Goal: Task Accomplishment & Management: Use online tool/utility

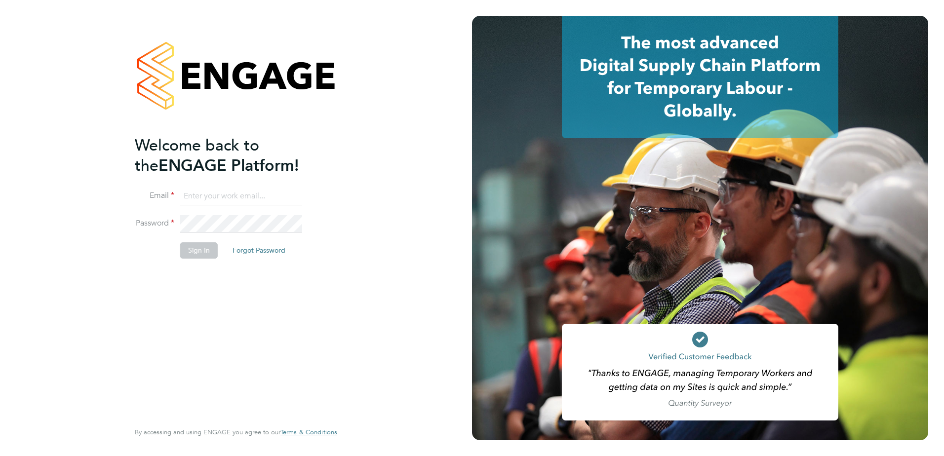
type input "[PERSON_NAME][EMAIL_ADDRESS][PERSON_NAME][DOMAIN_NAME]"
click at [213, 264] on li "Sign In Forgot Password" at bounding box center [231, 255] width 193 height 26
click at [201, 251] on button "Sign In" at bounding box center [199, 250] width 38 height 16
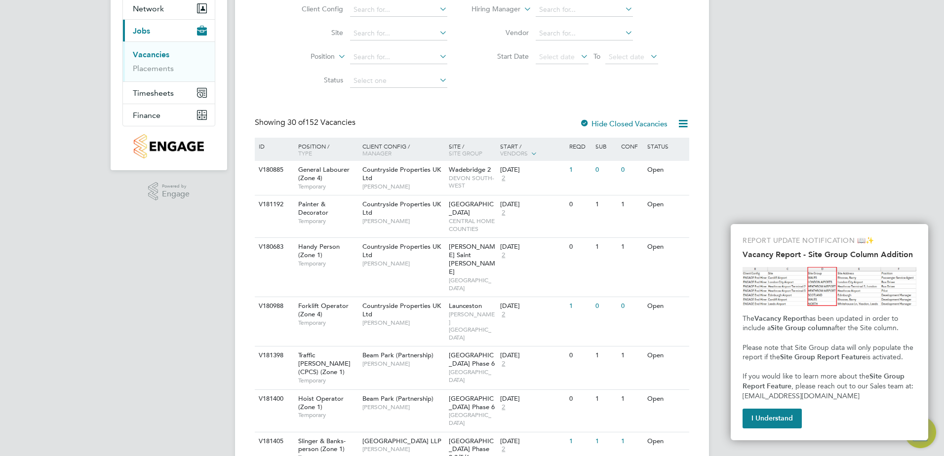
scroll to position [99, 0]
click at [777, 434] on div "REPORT UPDATE NOTIFICATION 📖✨ Vacancy Report - Site Group Column Addition The V…" at bounding box center [829, 332] width 197 height 216
click at [775, 428] on button "I Understand" at bounding box center [772, 419] width 59 height 20
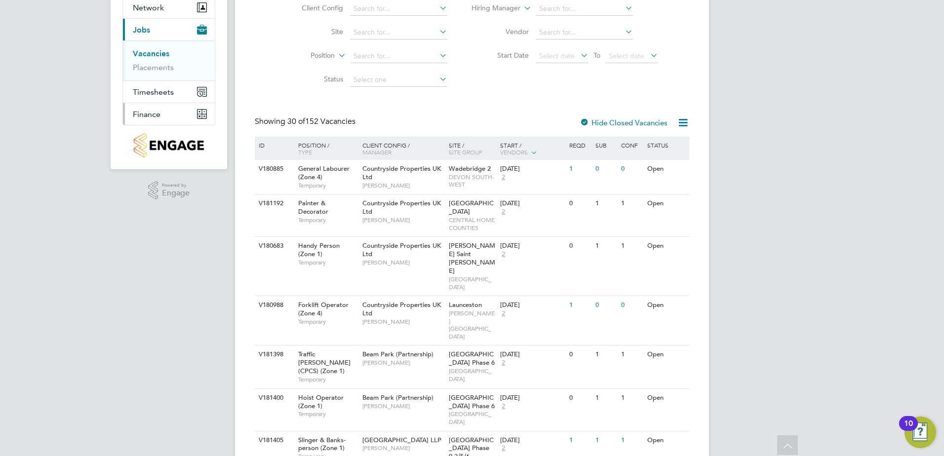
click at [154, 118] on span "Finance" at bounding box center [147, 114] width 28 height 9
click at [162, 94] on link "Invoices & Credit Notes" at bounding box center [164, 102] width 62 height 19
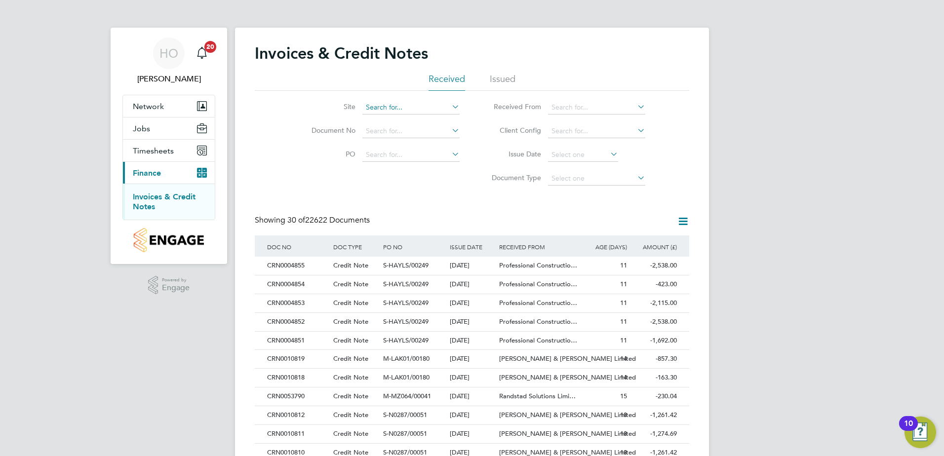
click at [407, 106] on input at bounding box center [410, 108] width 97 height 14
click at [404, 120] on li "Keresl ey 1 HA" at bounding box center [411, 121] width 98 height 13
type input "Keresley 1 HA"
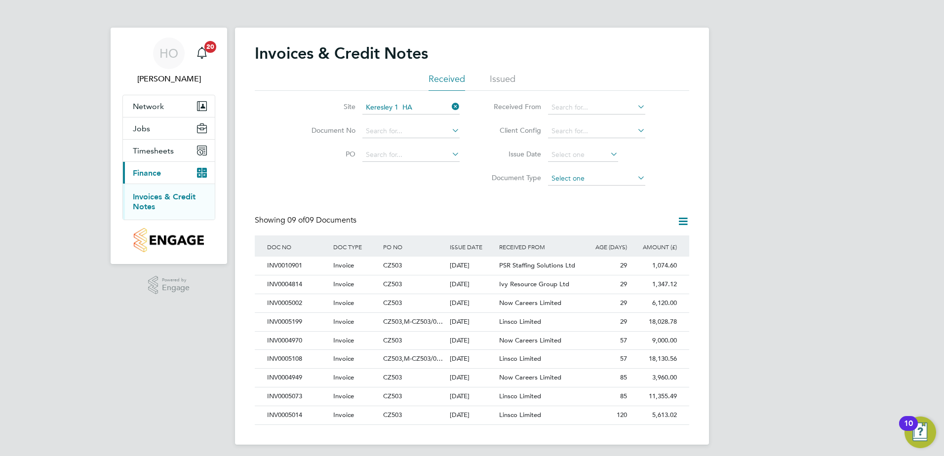
click at [586, 172] on input at bounding box center [596, 179] width 97 height 14
click at [583, 158] on input at bounding box center [583, 155] width 70 height 14
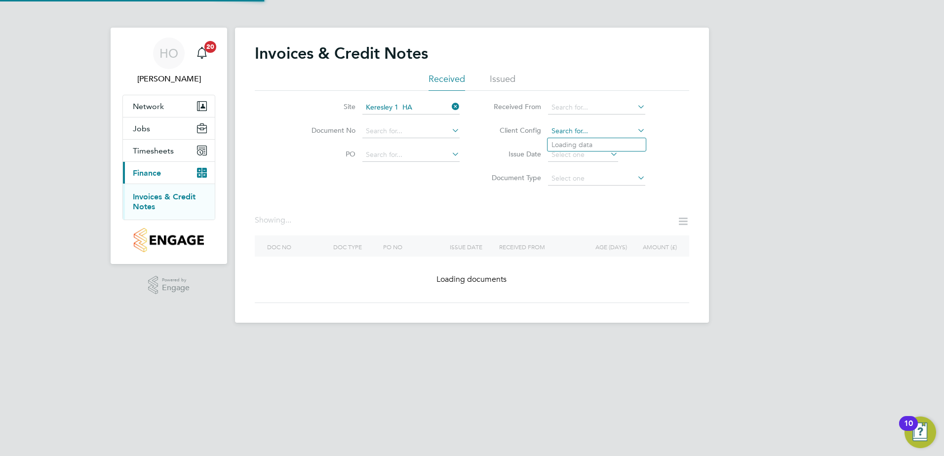
click at [590, 137] on div "Invoices & Credit Notes Received Issued Site Keresley 1 HA Document No PO Statu…" at bounding box center [472, 175] width 474 height 295
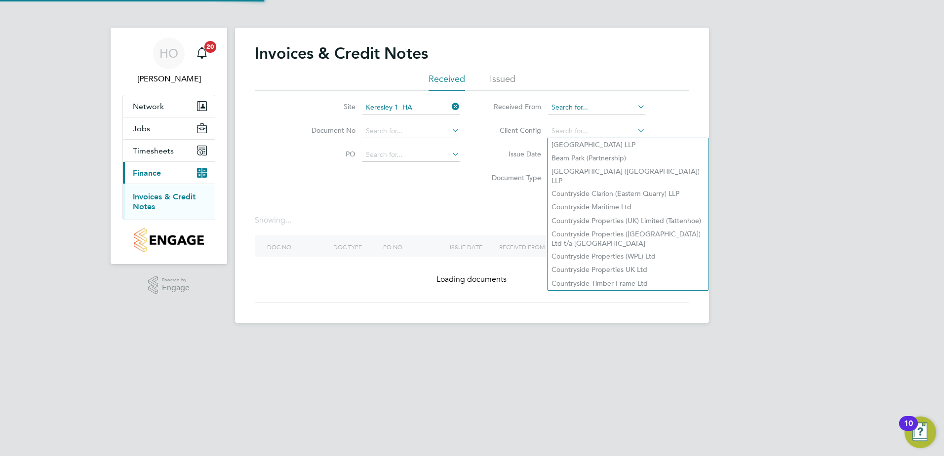
click at [593, 102] on input at bounding box center [596, 108] width 97 height 14
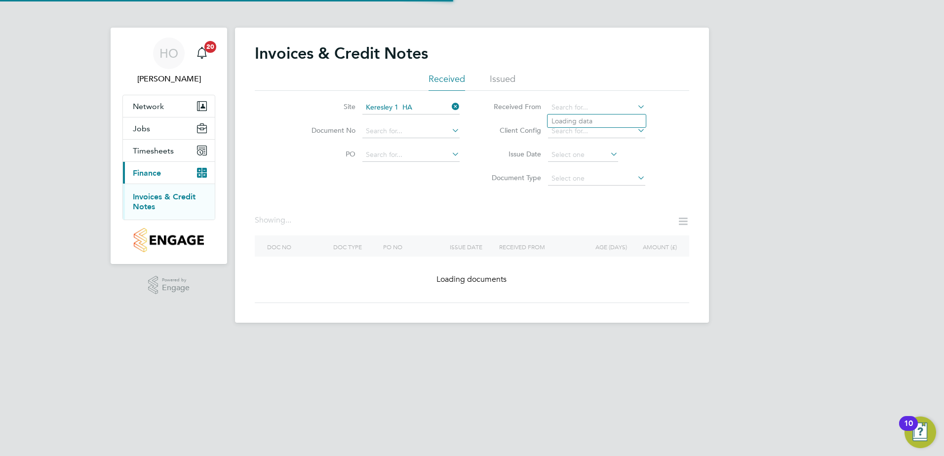
click at [367, 230] on div "Showing ..." at bounding box center [472, 225] width 434 height 20
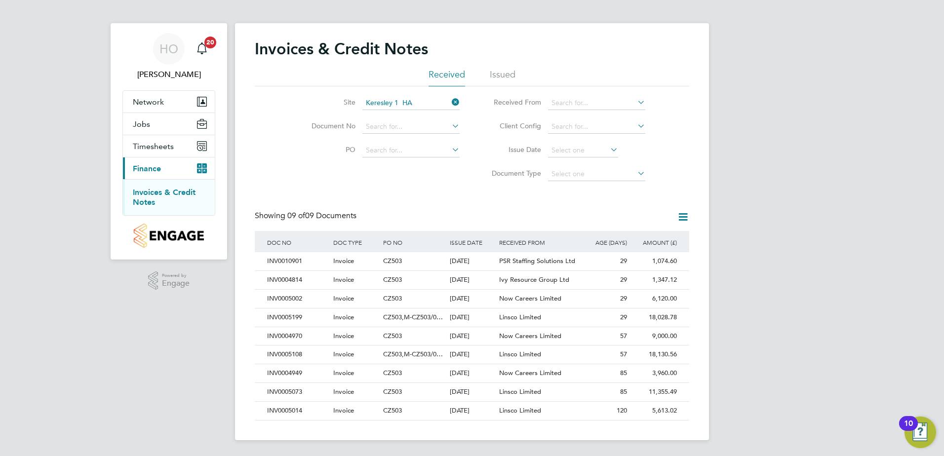
click at [354, 206] on div "Invoices & Credit Notes Received Issued Site Keresley 1 HA Document No PO Statu…" at bounding box center [472, 230] width 434 height 382
drag, startPoint x: 370, startPoint y: 219, endPoint x: 251, endPoint y: 216, distance: 119.0
click at [251, 216] on div "Invoices & Credit Notes Received Issued Site Keresley 1 HA Document No PO Statu…" at bounding box center [472, 231] width 474 height 417
drag, startPoint x: 272, startPoint y: 216, endPoint x: 392, endPoint y: 208, distance: 120.7
click at [392, 208] on div "Invoices & Credit Notes Received Issued Site Keresley 1 HA Document No PO Statu…" at bounding box center [472, 231] width 474 height 417
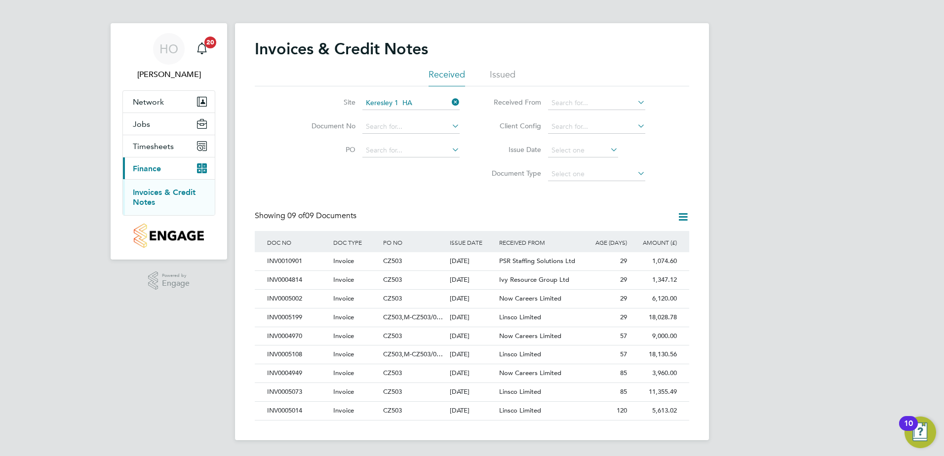
click at [393, 208] on div "Invoices & Credit Notes Received Issued Site Keresley 1 HA Document No PO Statu…" at bounding box center [472, 230] width 434 height 382
click at [393, 182] on div "Site Keresley 1 HA Document No PO Status Paid Date Issued To Received From Clie…" at bounding box center [472, 136] width 434 height 100
click at [393, 210] on div "Invoices & Credit Notes Received Issued Site Keresley 1 HA Document No PO Statu…" at bounding box center [472, 230] width 434 height 382
click at [401, 182] on div "Site Keresley 1 HA Document No PO Status Paid Date Issued To Received From Clie…" at bounding box center [472, 136] width 434 height 100
click at [410, 213] on div "Showing 09 of 09 Documents" at bounding box center [472, 221] width 434 height 20
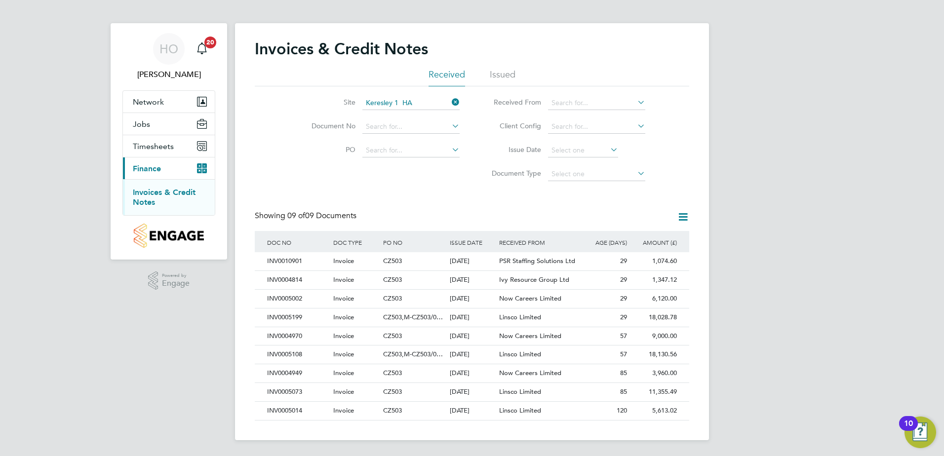
click at [416, 182] on div "Site Keresley 1 HA Document No PO Status Paid Date Issued To Received From Clie…" at bounding box center [472, 136] width 434 height 100
click at [429, 316] on span "CZ503,M-CZ503/0…" at bounding box center [413, 317] width 60 height 8
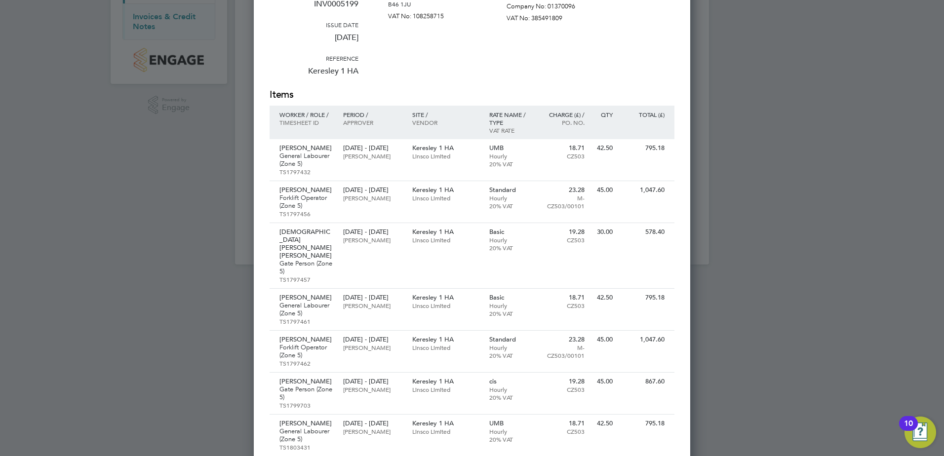
scroll to position [54, 0]
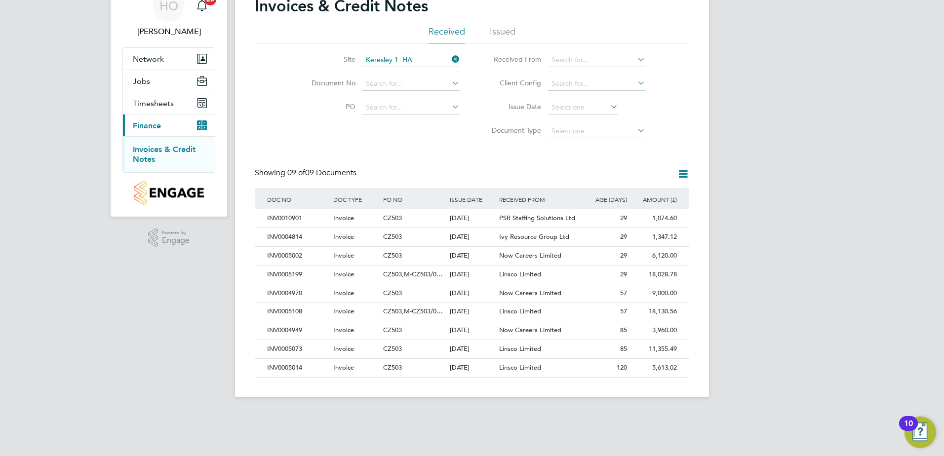
scroll to position [4, 0]
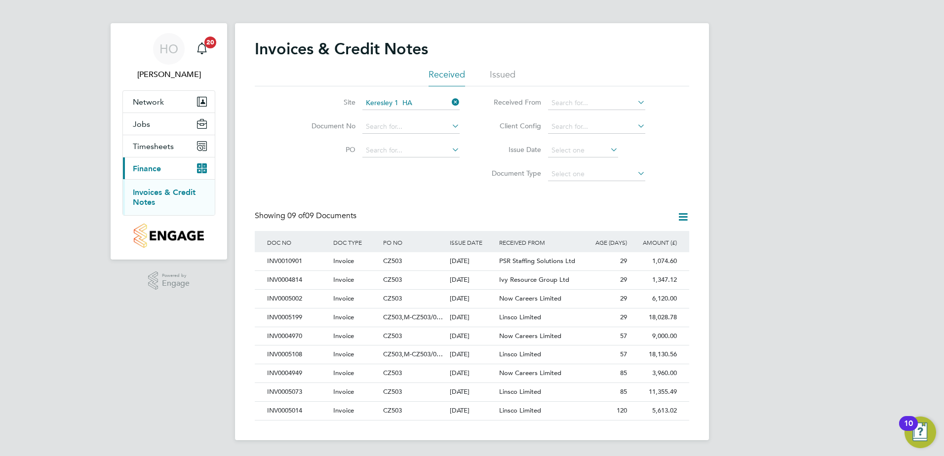
click at [170, 190] on link "Invoices & Credit Notes" at bounding box center [164, 197] width 63 height 19
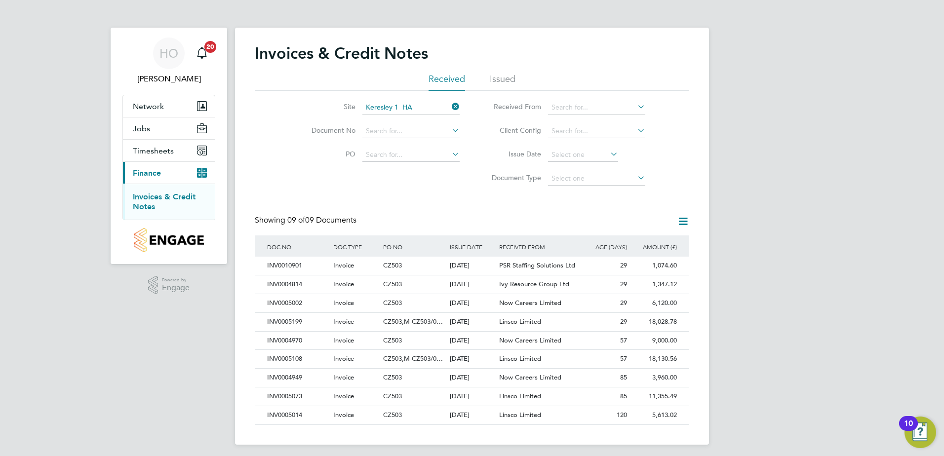
click at [496, 76] on li "Issued" at bounding box center [503, 82] width 26 height 18
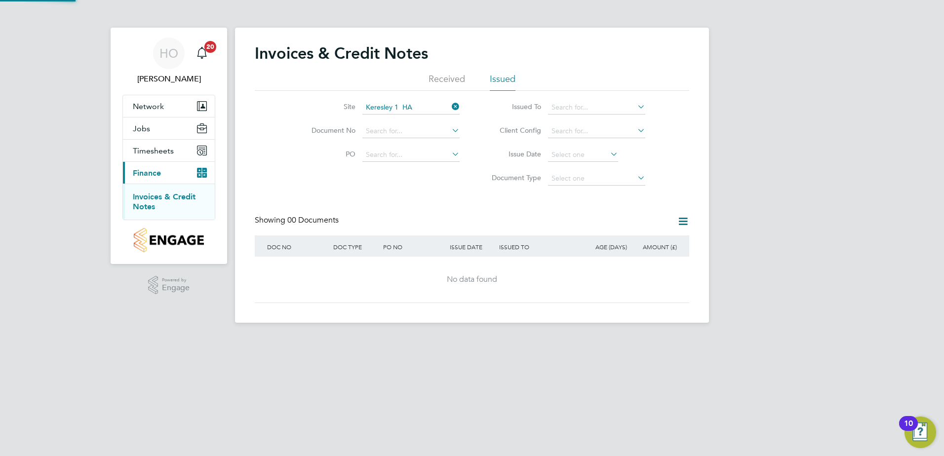
click at [451, 76] on li "Received" at bounding box center [447, 82] width 37 height 18
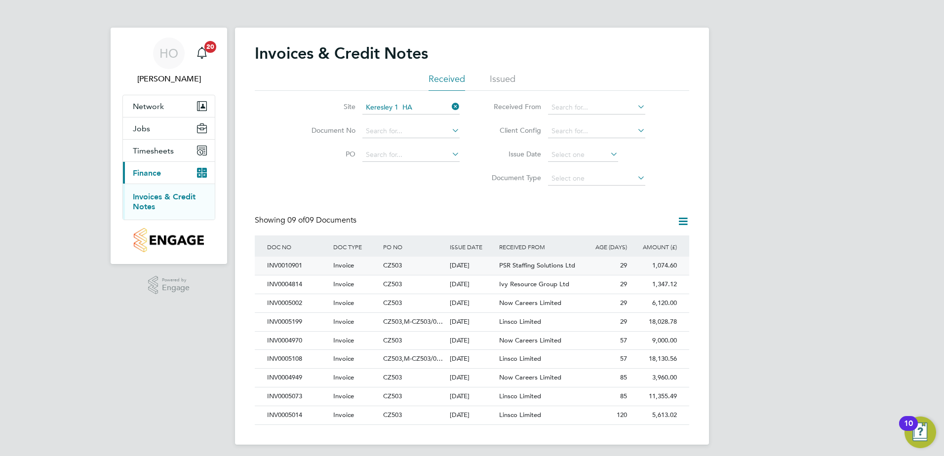
scroll to position [19, 67]
click at [173, 188] on ul "Invoices & Credit Notes" at bounding box center [169, 202] width 92 height 36
click at [173, 197] on link "Invoices & Credit Notes" at bounding box center [164, 201] width 63 height 19
click at [163, 150] on span "Timesheets" at bounding box center [153, 150] width 41 height 9
click at [161, 177] on link "Timesheets" at bounding box center [153, 174] width 41 height 9
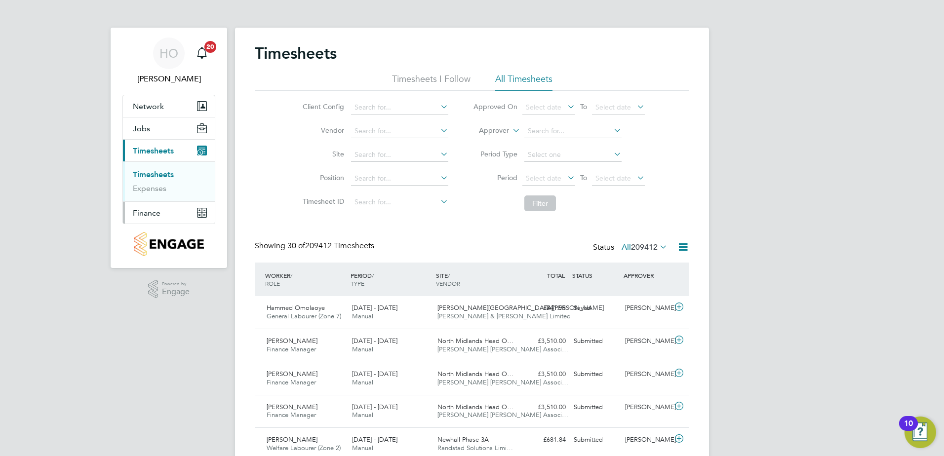
click at [167, 214] on button "Finance" at bounding box center [169, 213] width 92 height 22
click at [172, 200] on link "Invoices & Credit Notes" at bounding box center [164, 201] width 62 height 19
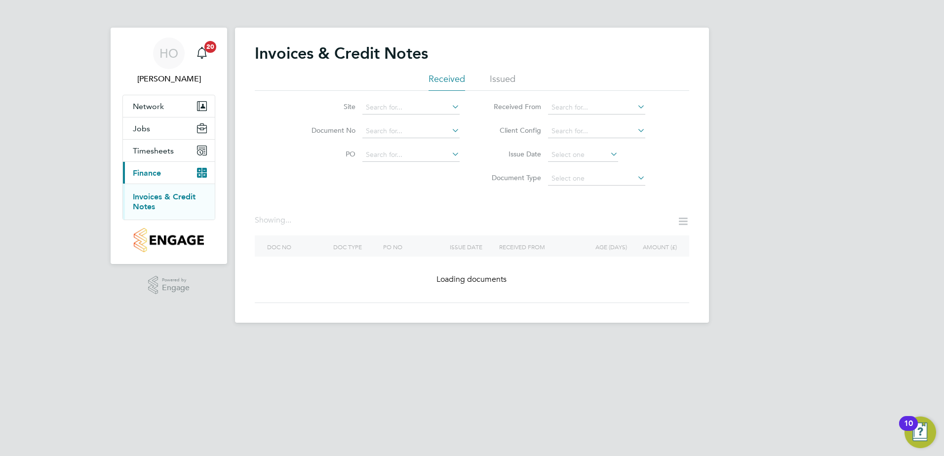
click at [311, 194] on div "Invoices & Credit Notes Received Issued Site Document No PO Status Paid Date Is…" at bounding box center [472, 173] width 434 height 260
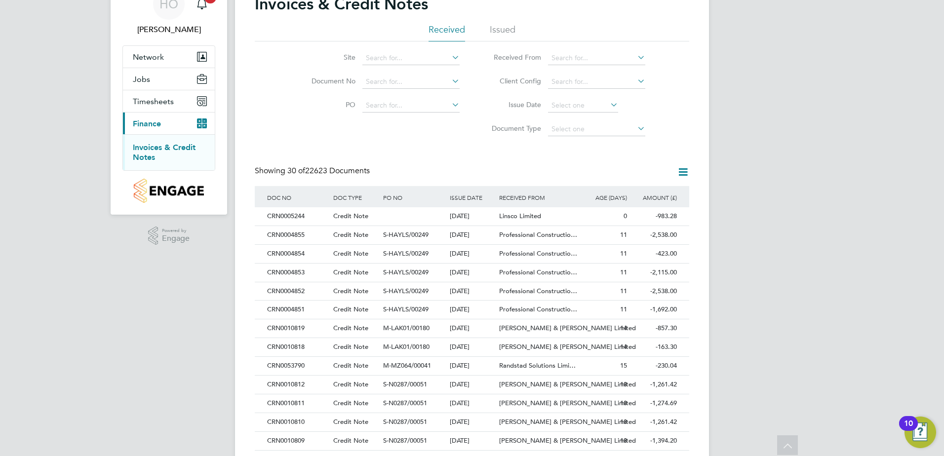
click at [378, 50] on li "Site" at bounding box center [379, 58] width 186 height 24
click at [376, 51] on input at bounding box center [410, 58] width 97 height 14
click at [404, 68] on li "Keresl ey 1 HA" at bounding box center [411, 71] width 98 height 13
type input "Keresley 1 HA"
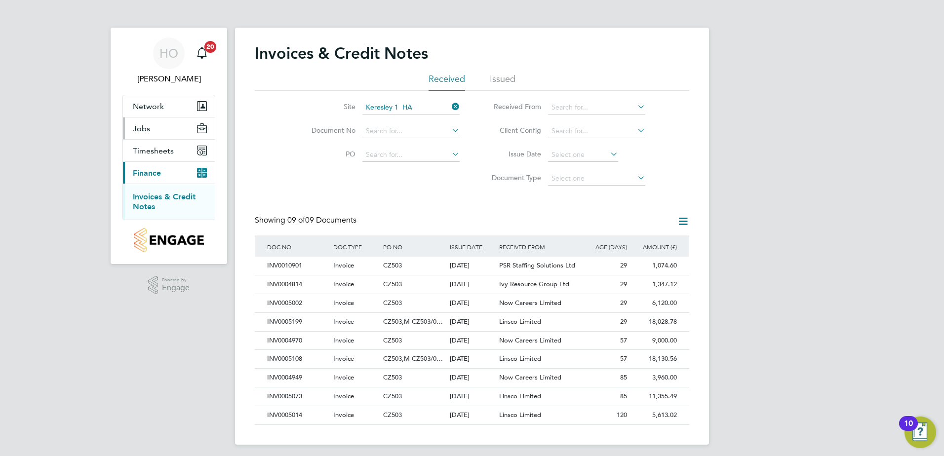
click at [171, 133] on button "Jobs" at bounding box center [169, 129] width 92 height 22
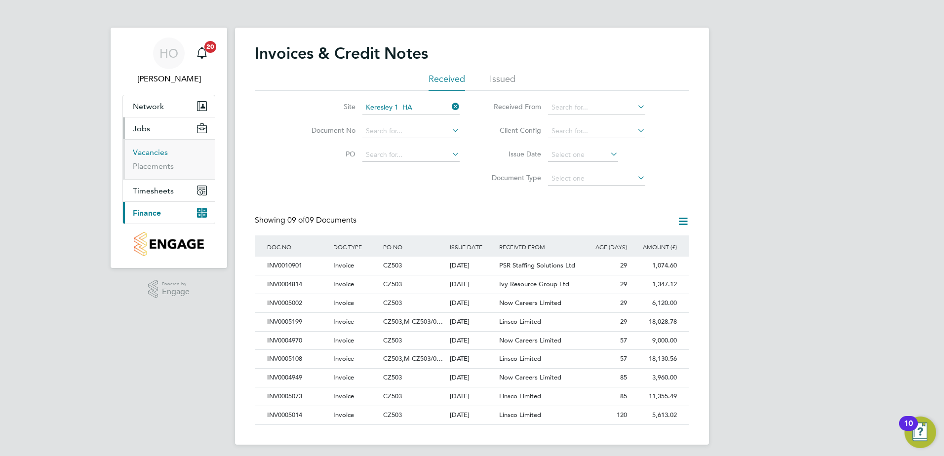
click at [167, 150] on link "Vacancies" at bounding box center [150, 152] width 35 height 9
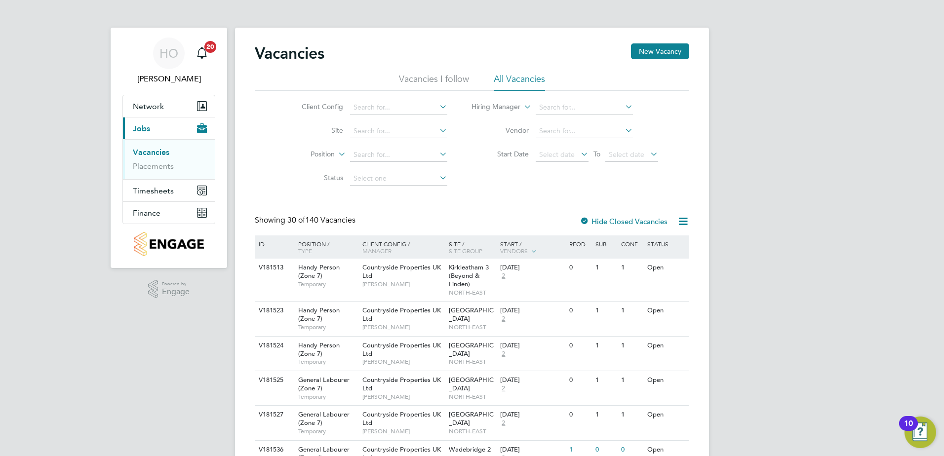
click at [169, 211] on button "Finance" at bounding box center [169, 213] width 92 height 22
click at [177, 196] on link "Invoices & Credit Notes" at bounding box center [164, 201] width 62 height 19
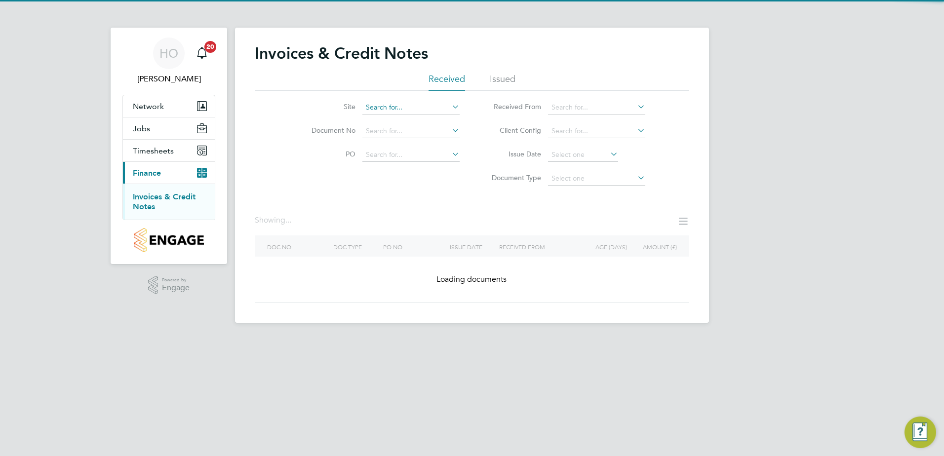
click at [387, 109] on input at bounding box center [410, 108] width 97 height 14
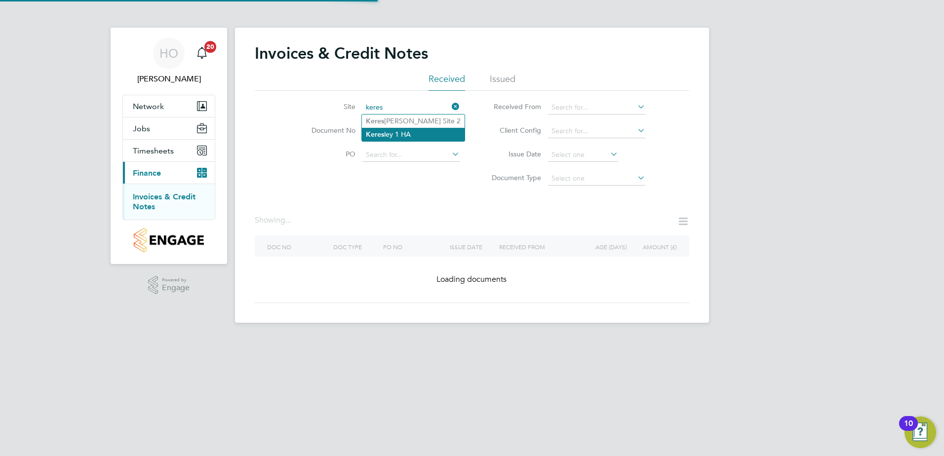
click at [401, 128] on li "Keres ley 1 HA" at bounding box center [413, 134] width 103 height 13
type input "Keresley 1 HA"
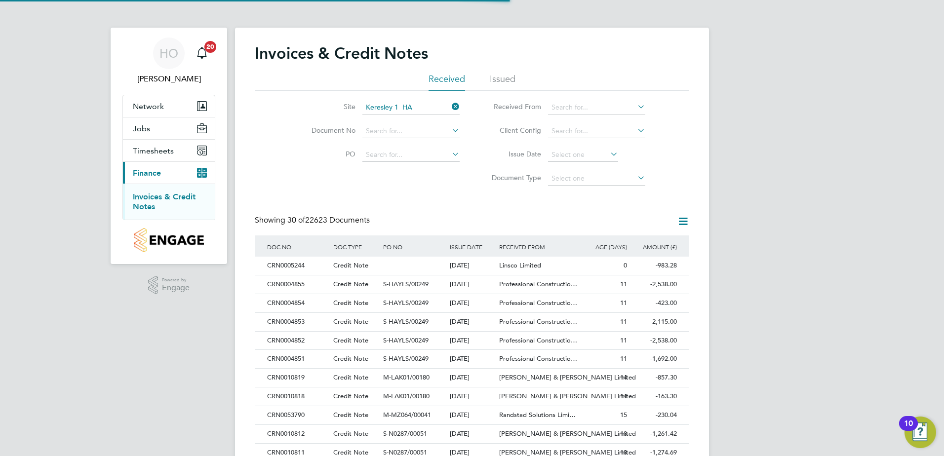
scroll to position [19, 83]
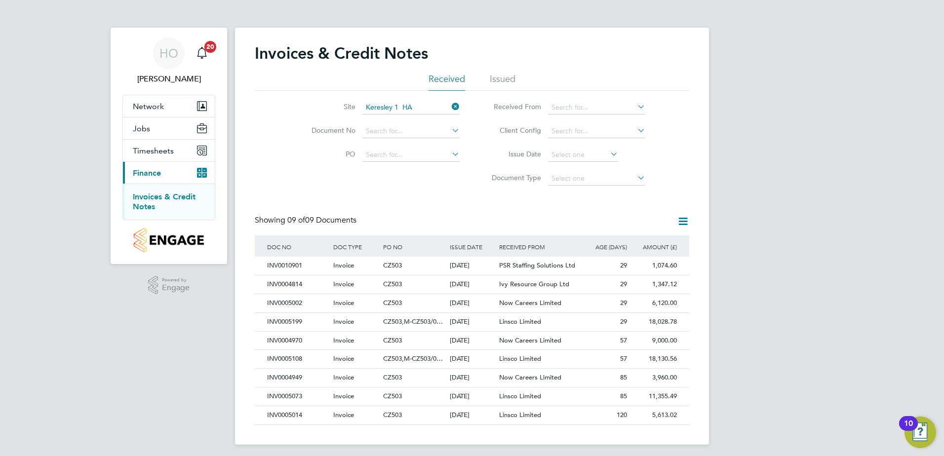
click at [748, 373] on div "HO Harry Owen Notifications 20 Applications: Network Team Members Sites Workers…" at bounding box center [472, 230] width 944 height 461
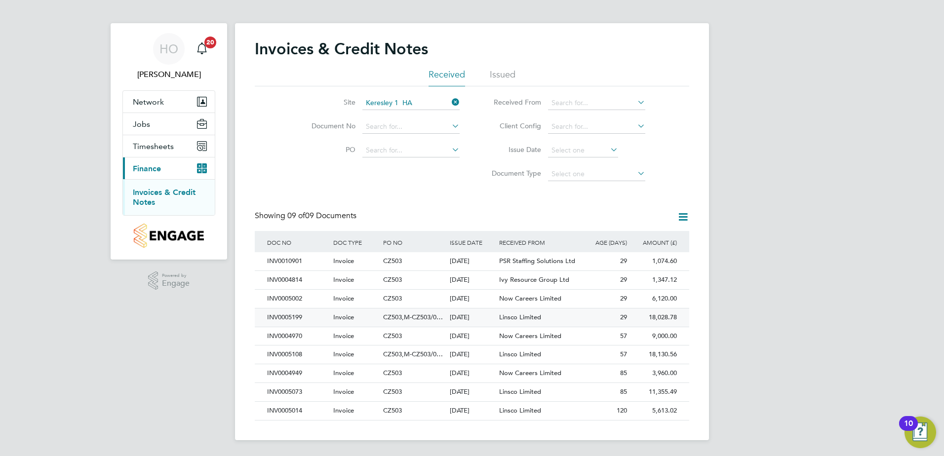
click at [353, 311] on div "Invoice" at bounding box center [356, 318] width 50 height 18
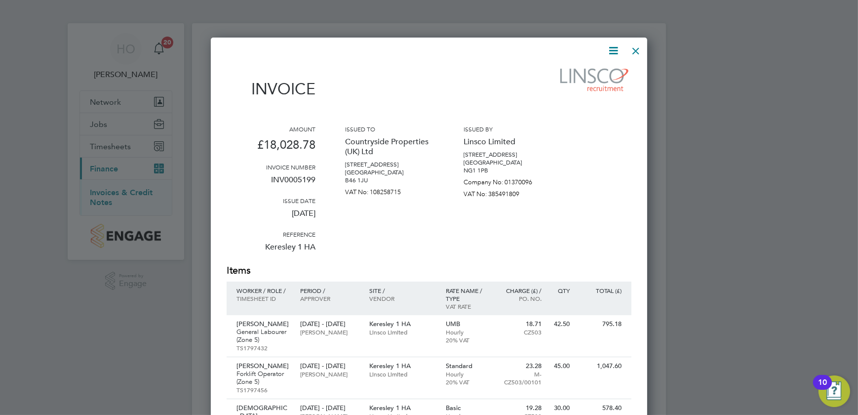
click at [101, 363] on div at bounding box center [429, 207] width 858 height 415
click at [634, 54] on div at bounding box center [636, 48] width 18 height 18
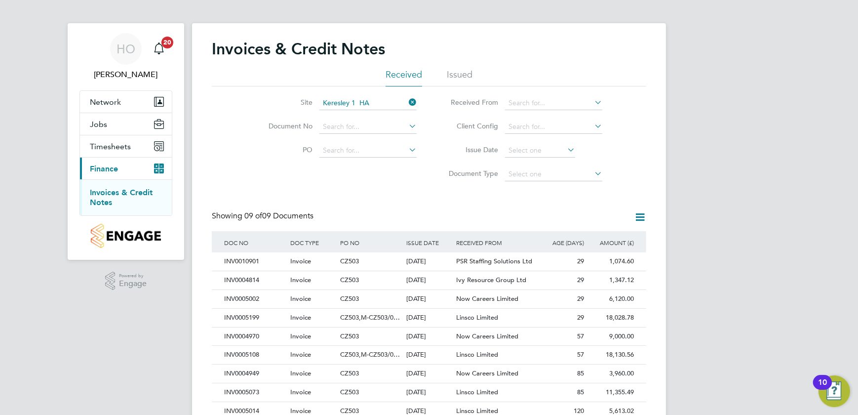
click at [118, 193] on link "Invoices & Credit Notes" at bounding box center [121, 197] width 63 height 19
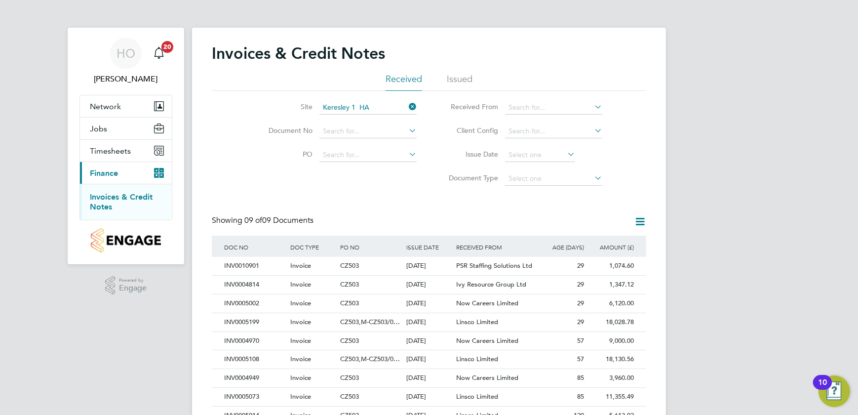
click at [407, 106] on icon at bounding box center [407, 107] width 0 height 14
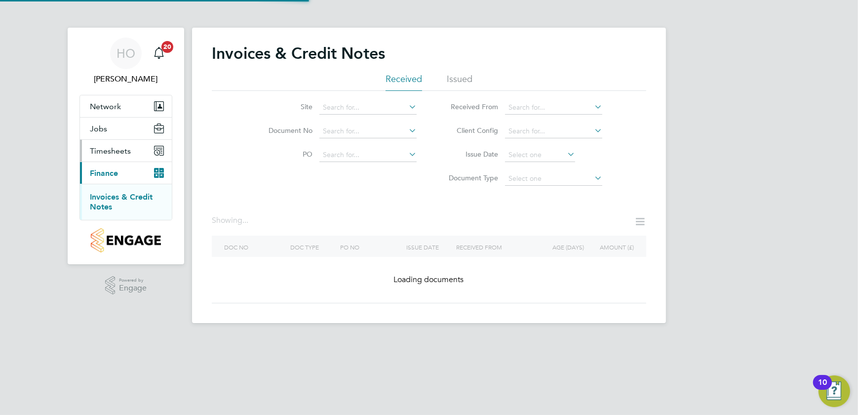
drag, startPoint x: 167, startPoint y: 158, endPoint x: 159, endPoint y: 158, distance: 7.9
click at [165, 158] on button "Timesheets" at bounding box center [126, 151] width 92 height 22
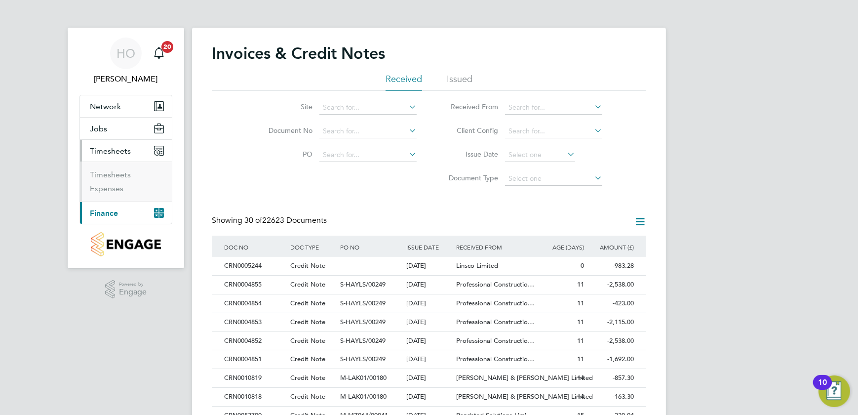
click at [120, 214] on button "Current page: Finance" at bounding box center [126, 213] width 92 height 22
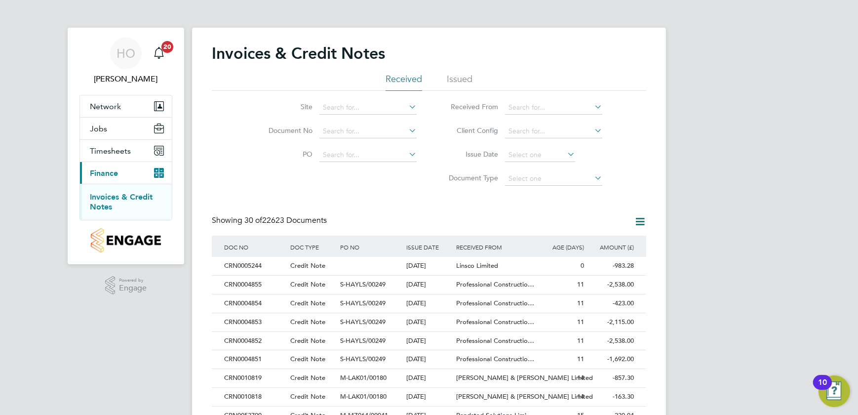
click at [132, 196] on link "Invoices & Credit Notes" at bounding box center [121, 201] width 63 height 19
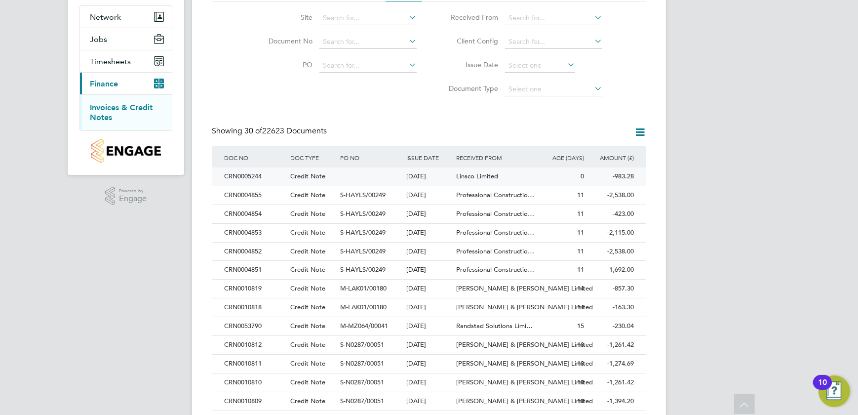
click at [370, 180] on div at bounding box center [371, 176] width 66 height 18
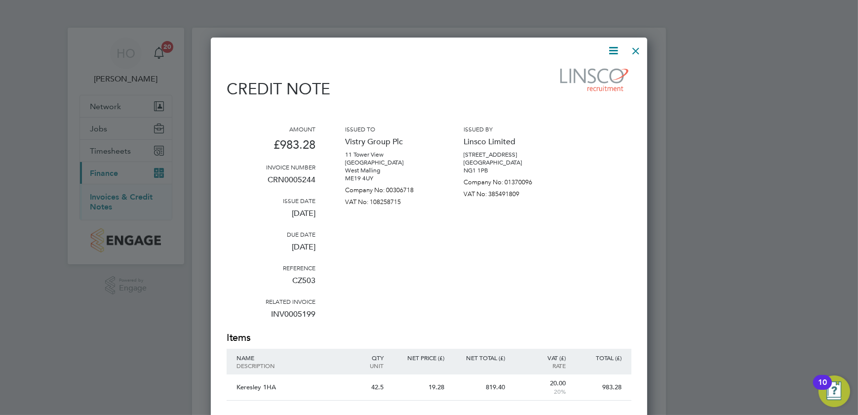
click at [638, 47] on div at bounding box center [636, 48] width 18 height 18
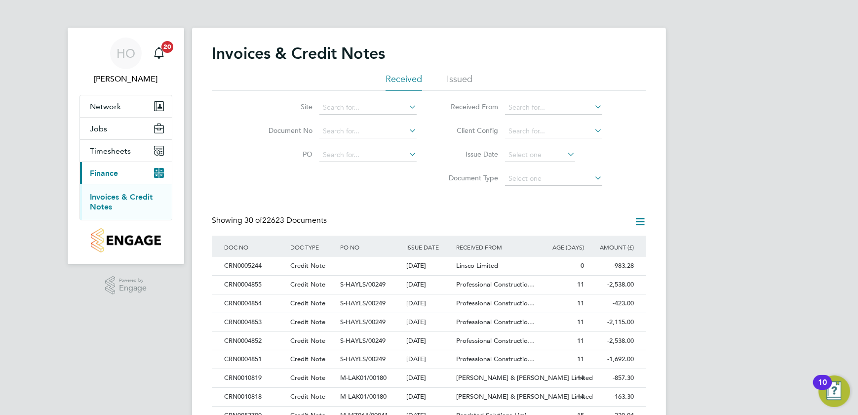
scroll to position [44, 0]
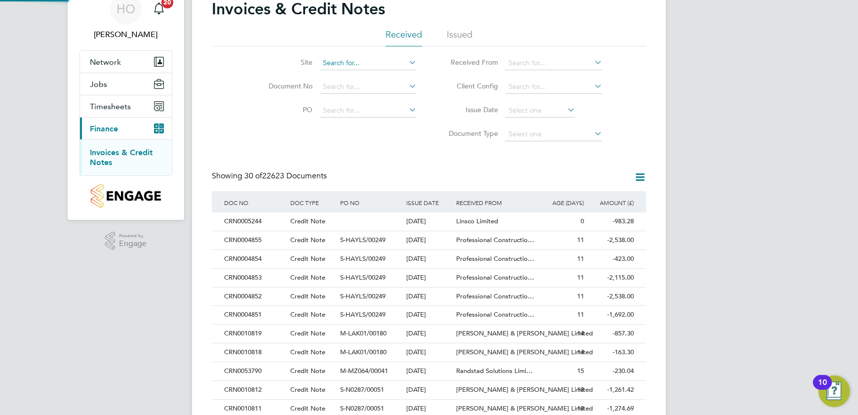
click at [357, 64] on input at bounding box center [367, 63] width 97 height 14
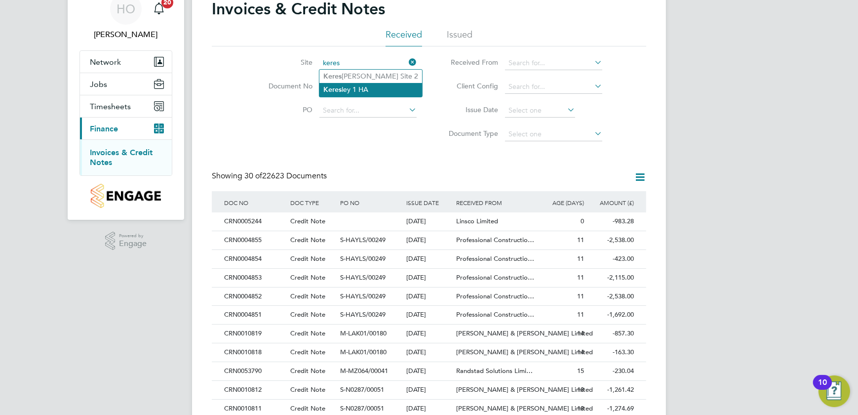
click at [360, 84] on li "Keres ley 1 HA" at bounding box center [370, 89] width 103 height 13
type input "Keresley 1 HA"
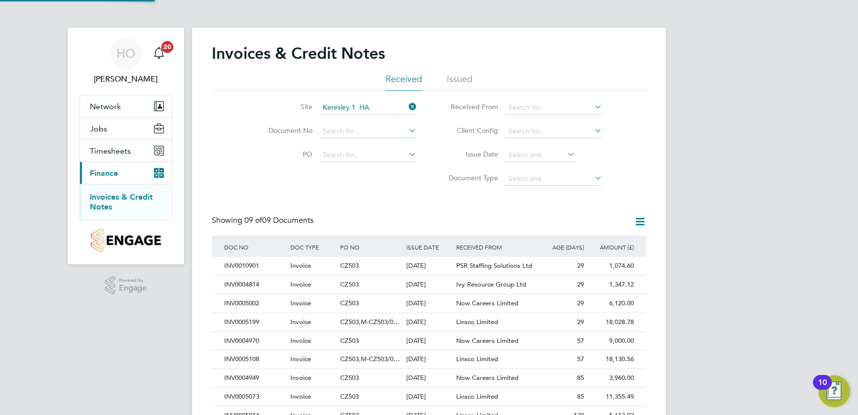
scroll to position [18, 67]
